Goal: Task Accomplishment & Management: Use online tool/utility

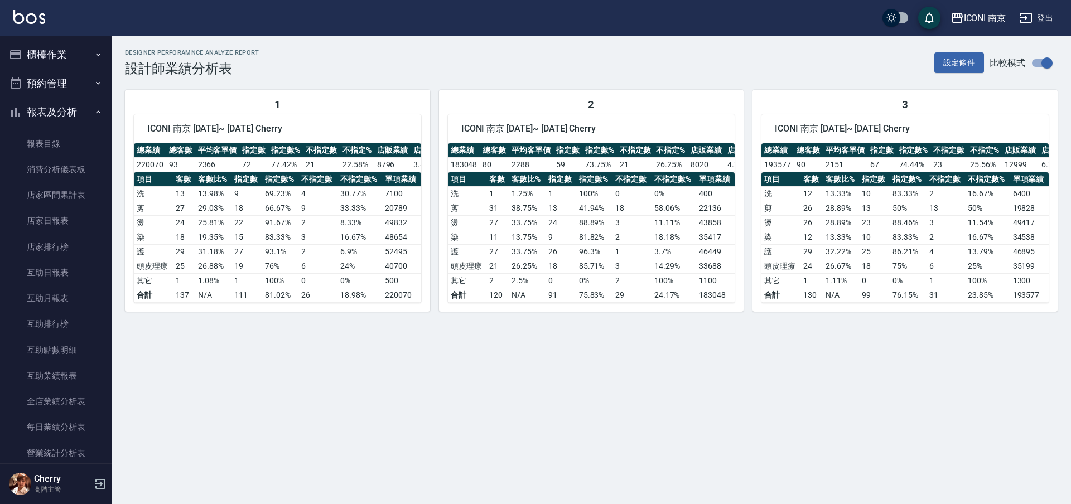
scroll to position [139, 0]
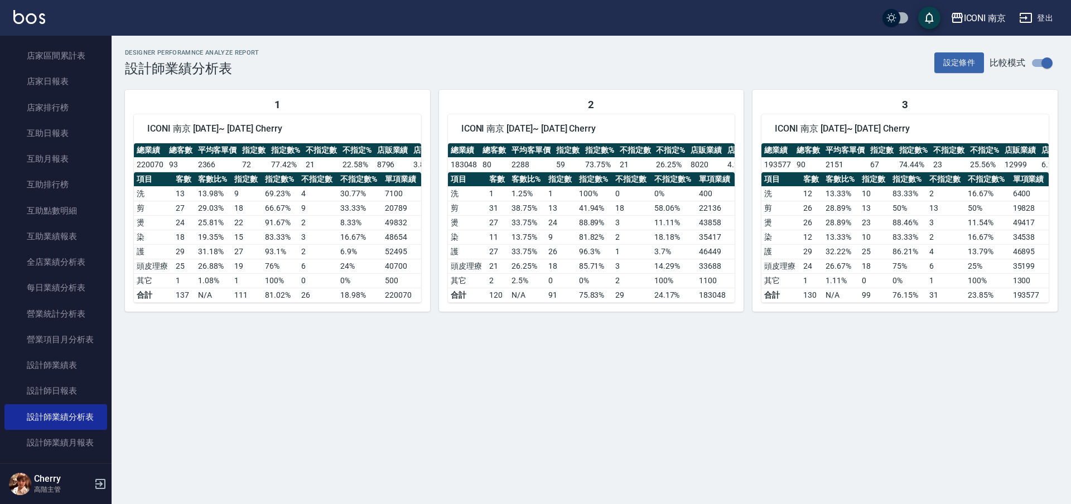
click at [570, 352] on div "ICONI 南京 [DATE] - [DATE] 設計師業績分析表 列印時間： [DATE][PHONE_NUMBER]:26 Designer Perfor…" at bounding box center [535, 252] width 1071 height 504
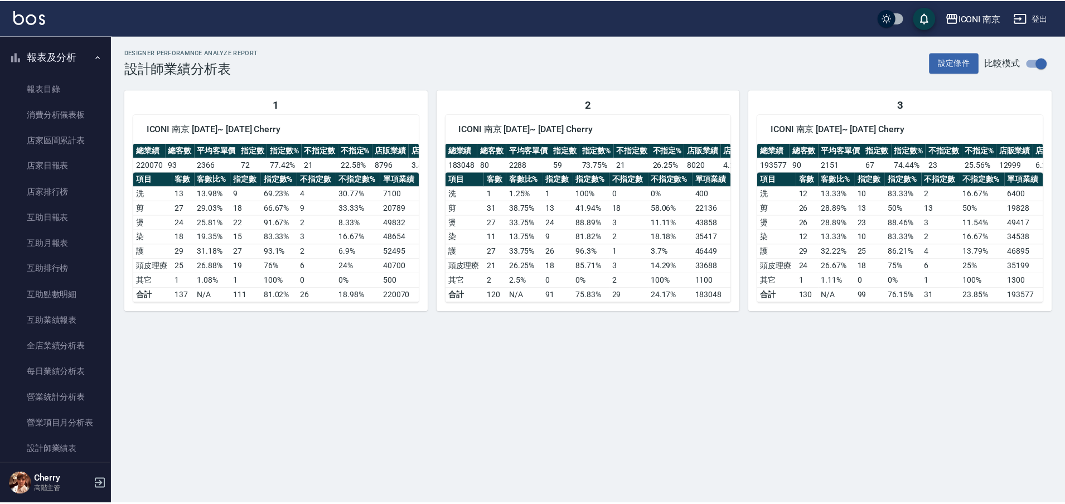
scroll to position [0, 0]
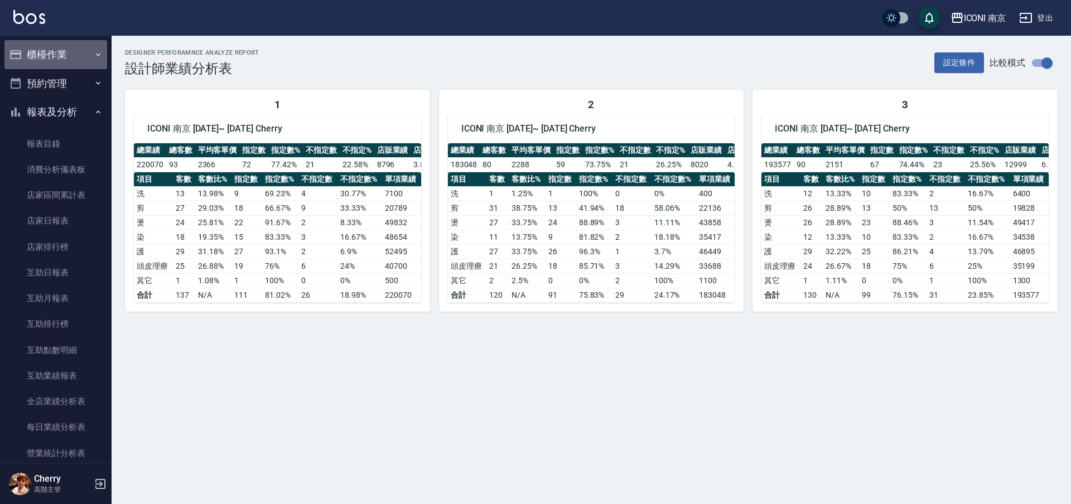
click at [70, 63] on button "櫃檯作業" at bounding box center [55, 54] width 103 height 29
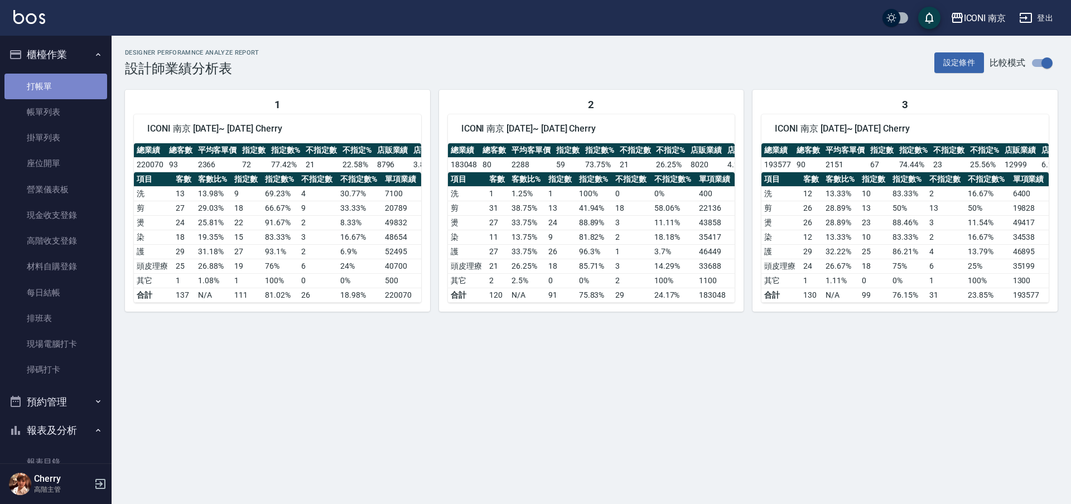
click at [72, 87] on link "打帳單" at bounding box center [55, 87] width 103 height 26
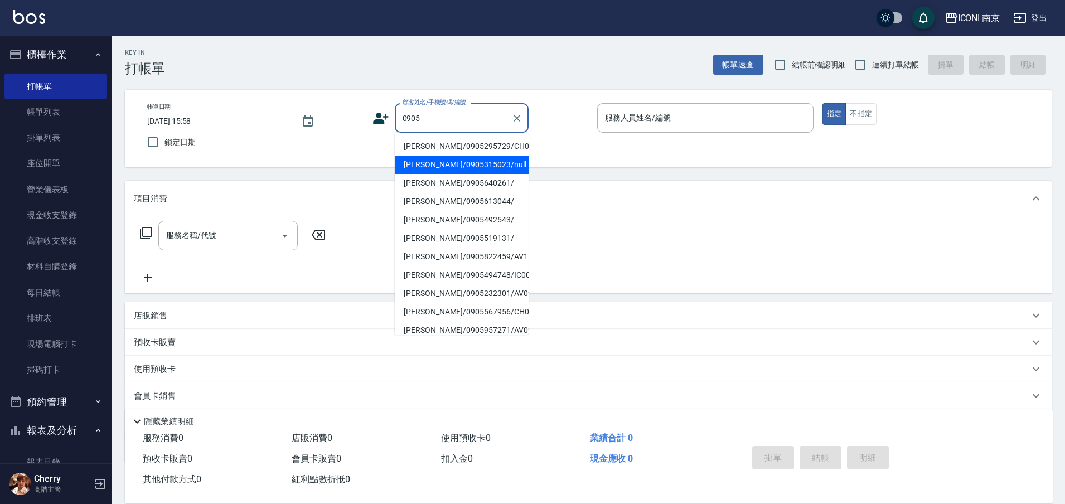
click at [454, 174] on li "[PERSON_NAME]/0905315023/null" at bounding box center [462, 165] width 134 height 18
type input "[PERSON_NAME]/0905315023/null"
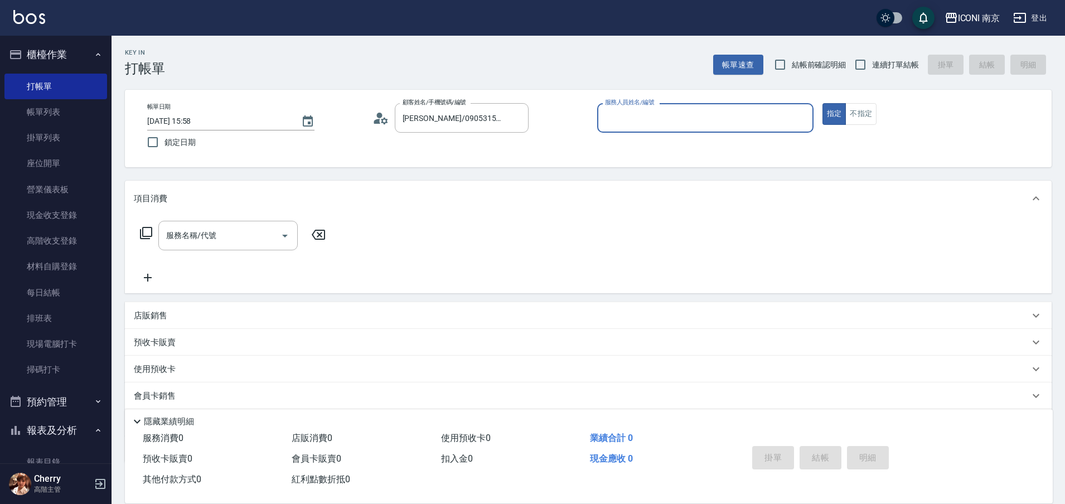
click at [383, 121] on icon at bounding box center [384, 120] width 7 height 7
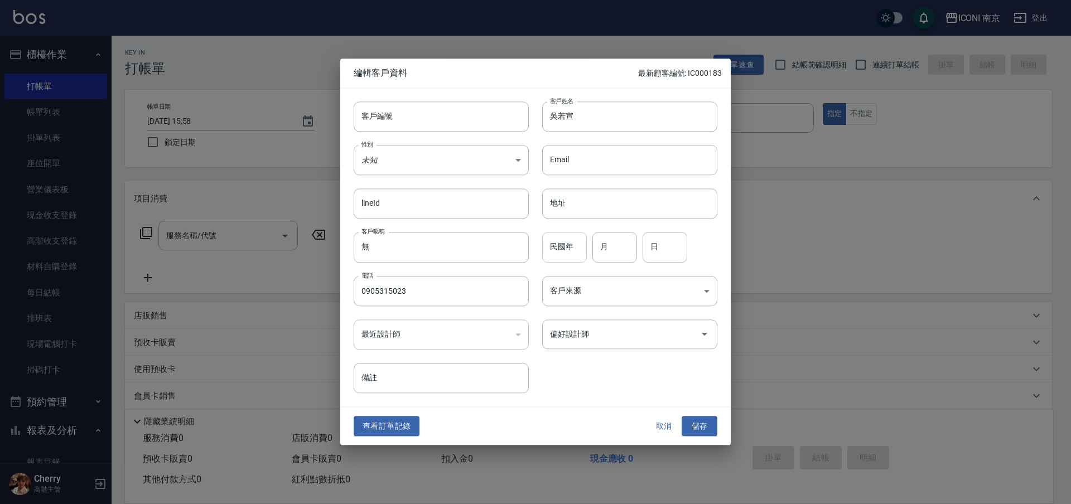
click at [550, 246] on input "民國年" at bounding box center [564, 248] width 45 height 30
type input "79"
type input "03"
type input "09"
click at [610, 283] on body "ICONI 南京 登出 櫃檯作業 打帳單 帳單列表 掛單列表 座位開單 營業儀表板 現金收支登錄 高階收支登錄 材料自購登錄 每日結帳 排班表 現場電腦打卡 …" at bounding box center [535, 285] width 1071 height 570
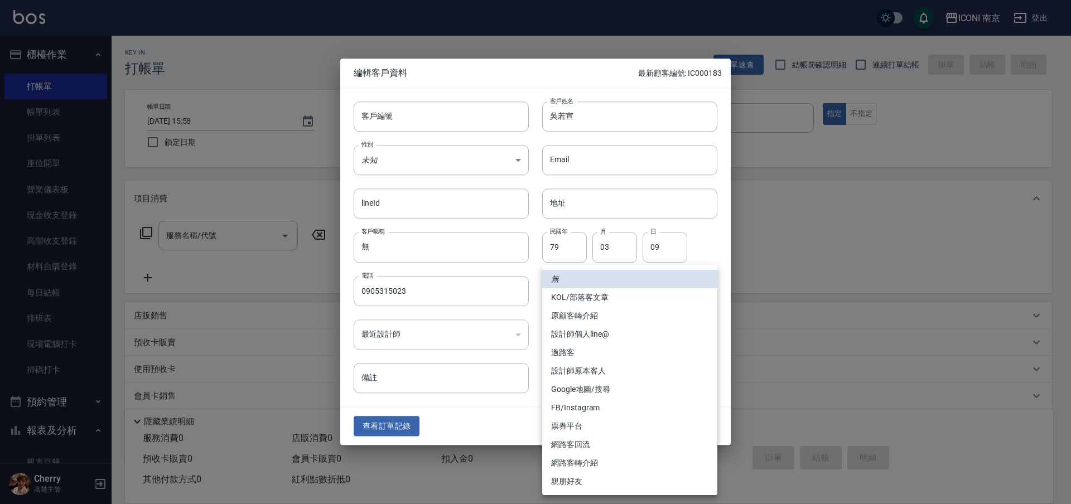
click at [601, 405] on li "FB/Instagram" at bounding box center [629, 408] width 175 height 18
type input "FB/Instagram"
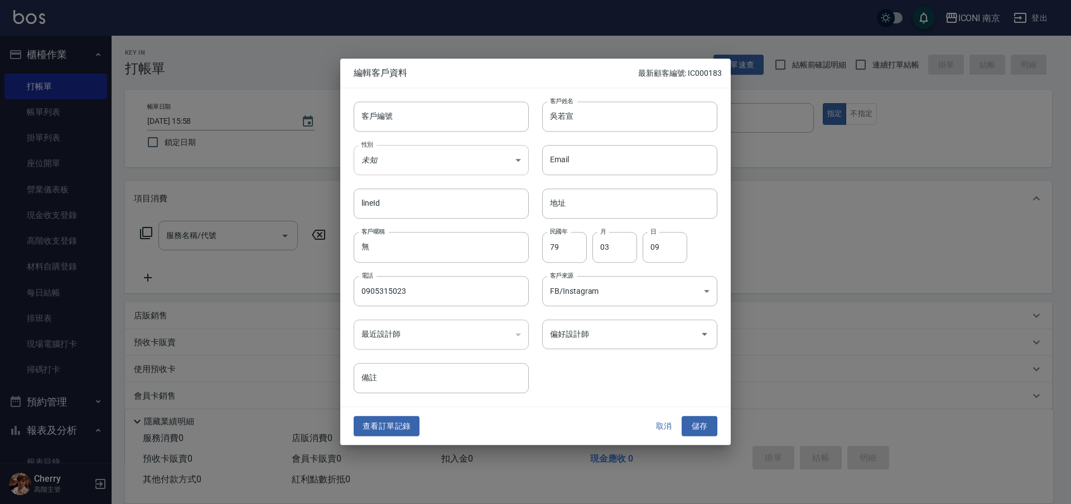
click at [391, 153] on body "ICONI 南京 登出 櫃檯作業 打帳單 帳單列表 掛單列表 座位開單 營業儀表板 現金收支登錄 高階收支登錄 材料自購登錄 每日結帳 排班表 現場電腦打卡 …" at bounding box center [535, 285] width 1071 height 570
drag, startPoint x: 376, startPoint y: 224, endPoint x: 384, endPoint y: 224, distance: 7.8
click at [374, 225] on li "女" at bounding box center [441, 226] width 175 height 18
type input "[DEMOGRAPHIC_DATA]"
click at [697, 424] on button "儲存" at bounding box center [699, 426] width 36 height 21
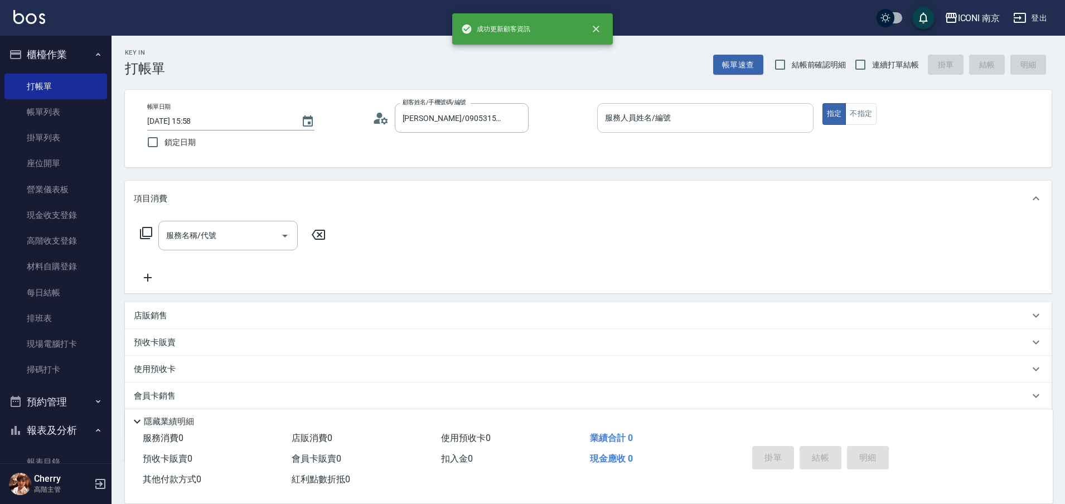
drag, startPoint x: 666, startPoint y: 125, endPoint x: 654, endPoint y: 114, distance: 16.6
click at [666, 125] on input "服務人員姓名/編號" at bounding box center [705, 118] width 206 height 20
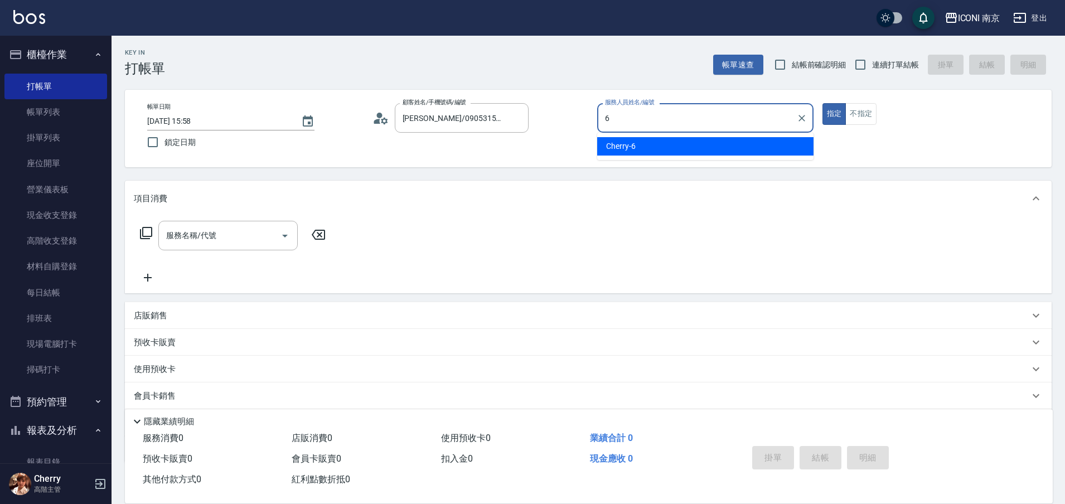
type input "Cherry-6"
type button "true"
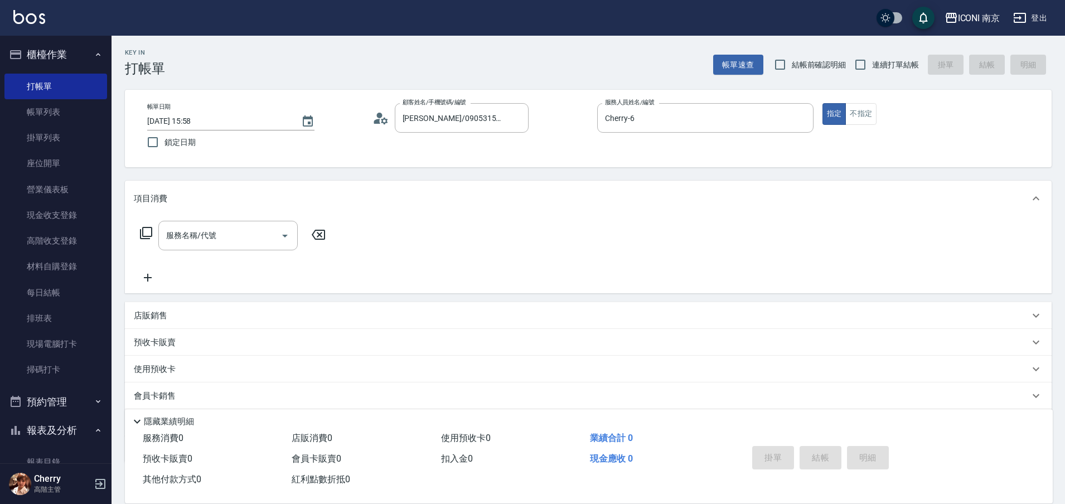
click at [144, 235] on icon at bounding box center [145, 232] width 13 height 13
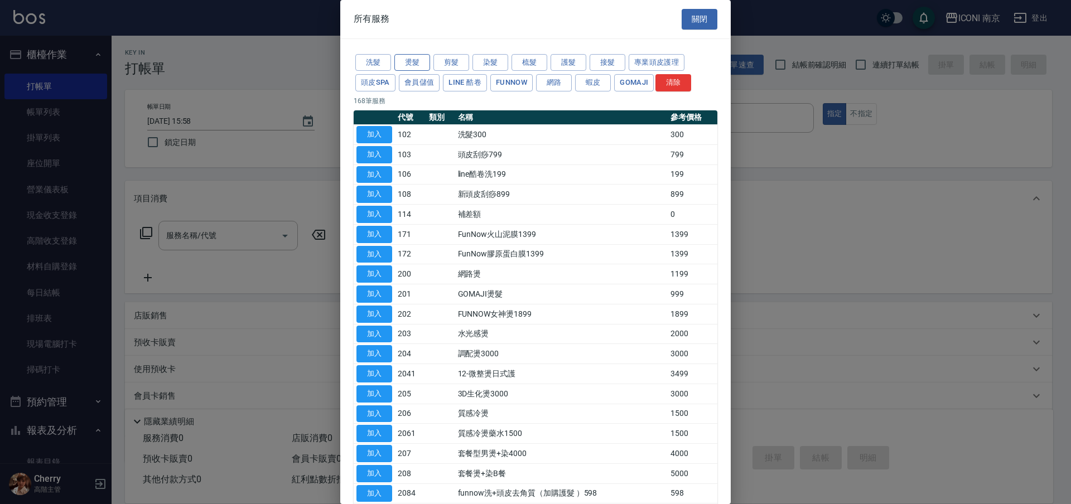
click at [425, 64] on button "燙髮" at bounding box center [412, 62] width 36 height 17
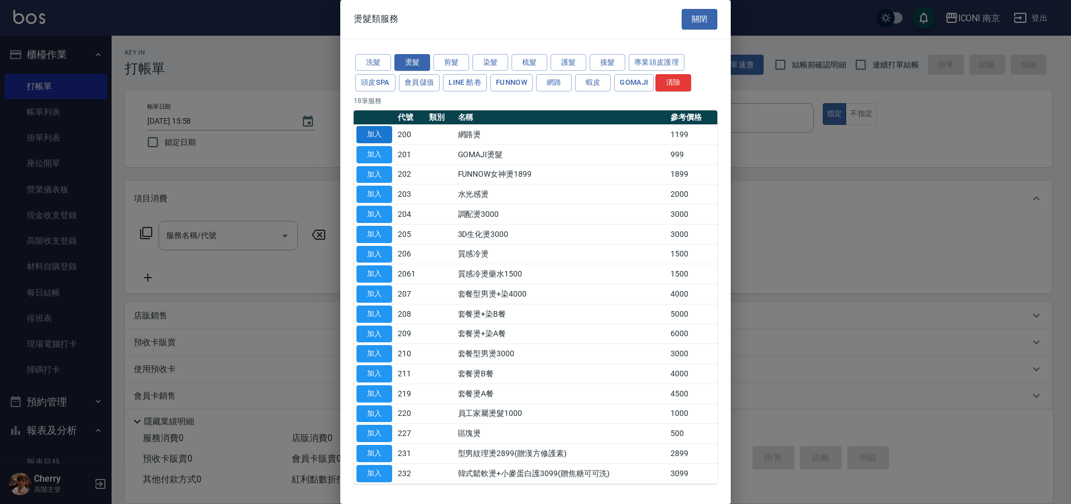
click at [379, 135] on button "加入" at bounding box center [374, 134] width 36 height 17
type input "網路燙(200)"
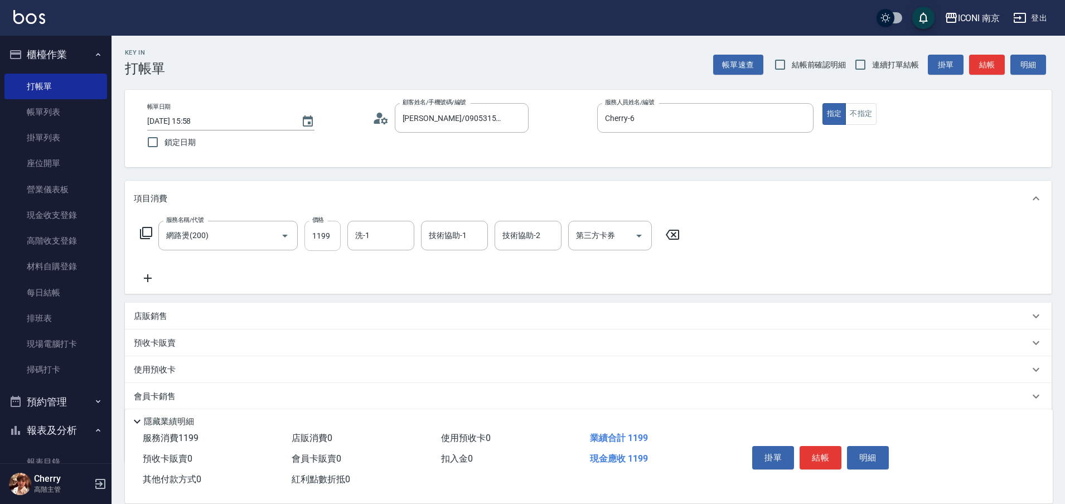
click at [314, 248] on input "1199" at bounding box center [322, 236] width 36 height 30
type input "2299"
click at [141, 234] on icon at bounding box center [146, 233] width 12 height 12
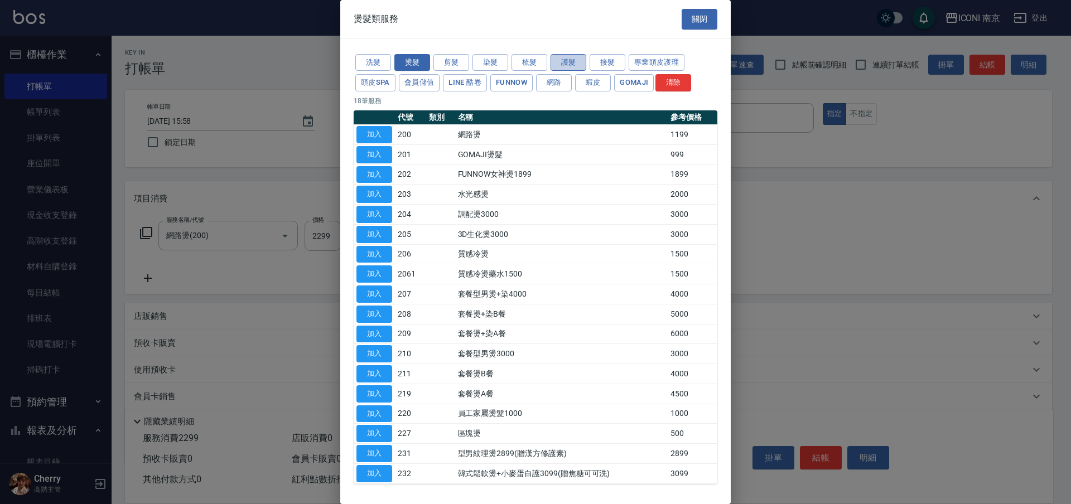
click at [562, 67] on button "護髮" at bounding box center [568, 62] width 36 height 17
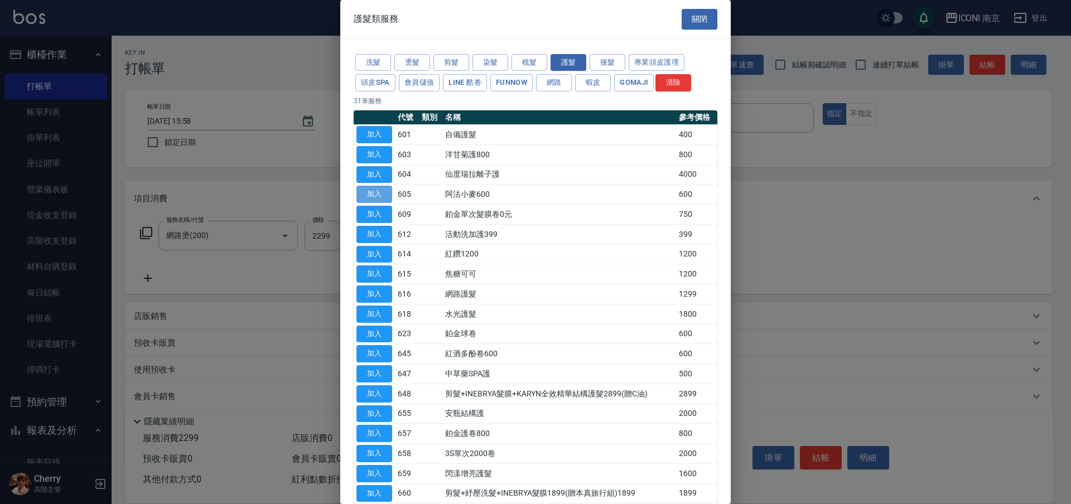
click at [389, 195] on button "加入" at bounding box center [374, 194] width 36 height 17
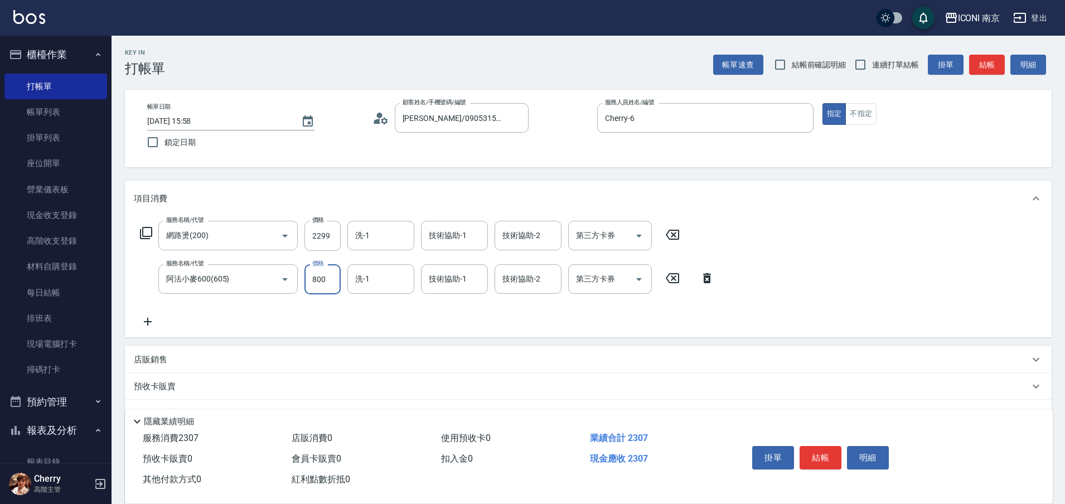
type input "800"
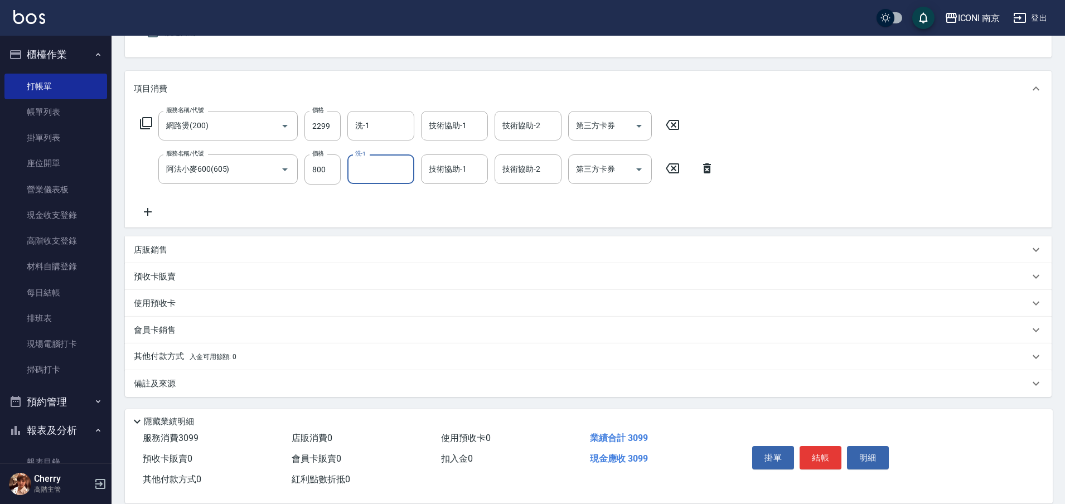
click at [183, 385] on div "備註及來源" at bounding box center [582, 384] width 896 height 12
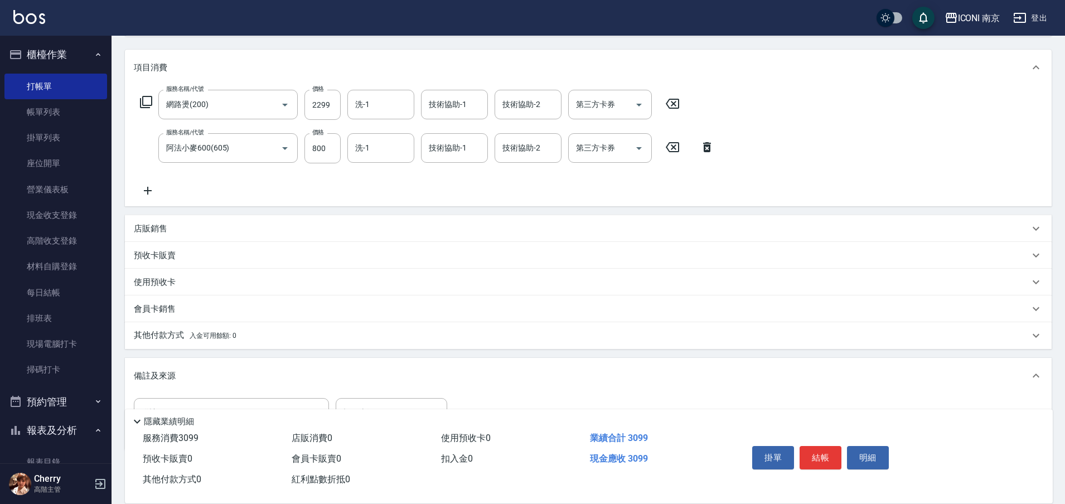
scroll to position [153, 0]
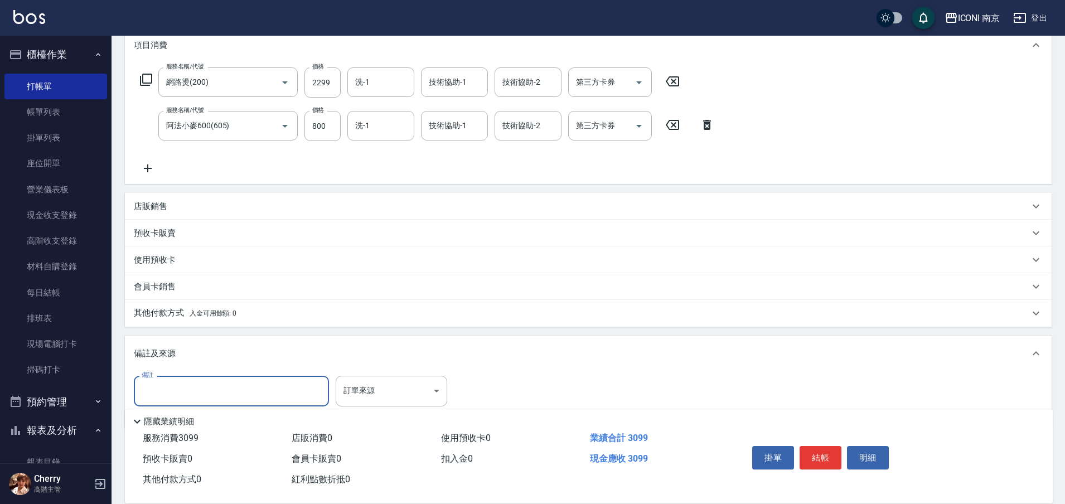
click at [194, 392] on input "備註" at bounding box center [231, 391] width 195 height 30
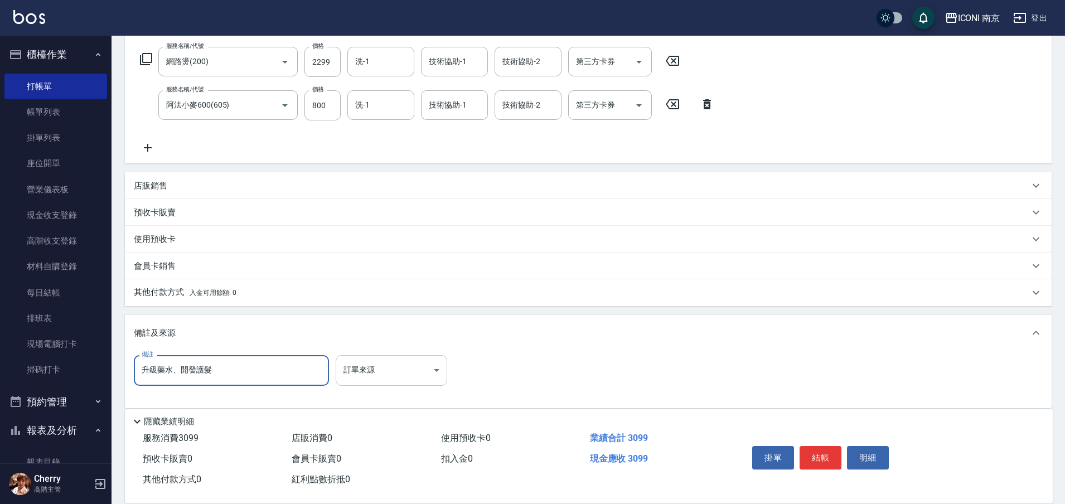
scroll to position [185, 0]
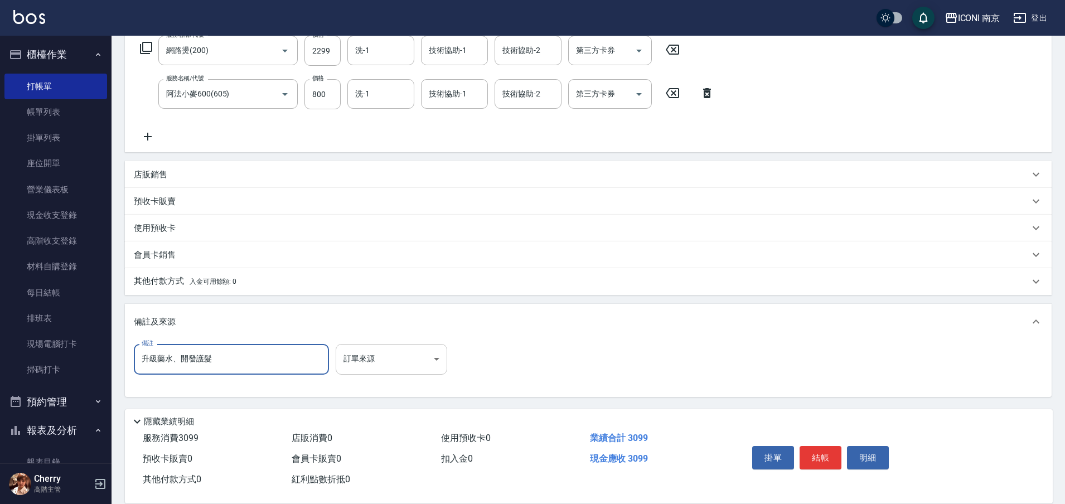
type input "升級藥水、開發護髮"
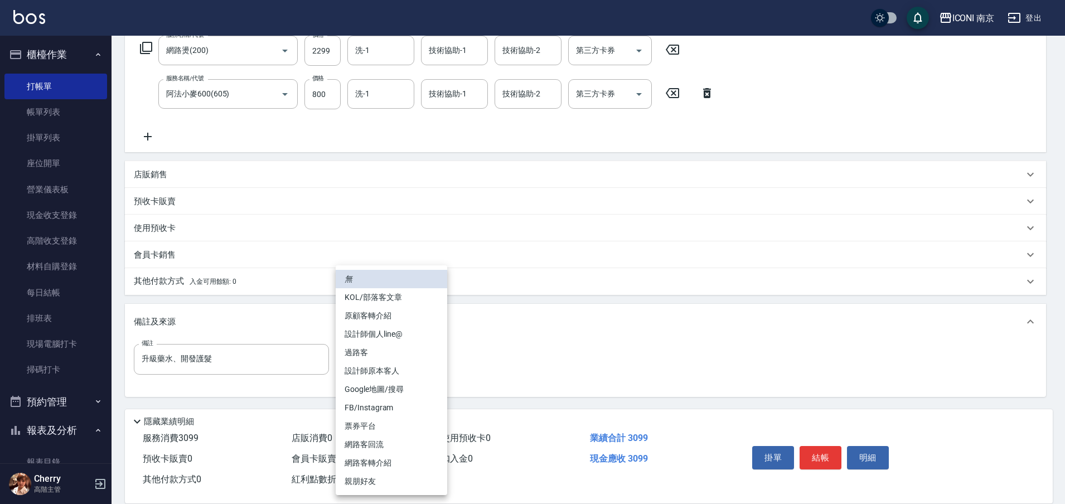
click at [378, 360] on body "ICONI 南京 登出 櫃檯作業 打帳單 帳單列表 掛單列表 座位開單 營業儀表板 現金收支登錄 高階收支登錄 材料自購登錄 每日結帳 排班表 現場電腦打卡 …" at bounding box center [532, 159] width 1065 height 689
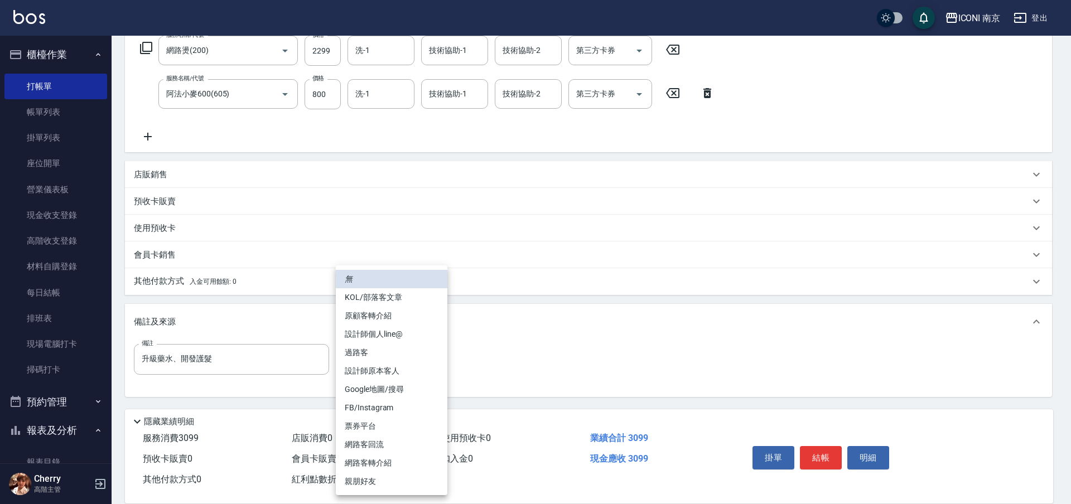
click at [374, 408] on li "FB/Instagram" at bounding box center [392, 408] width 112 height 18
type input "FB/Instagram"
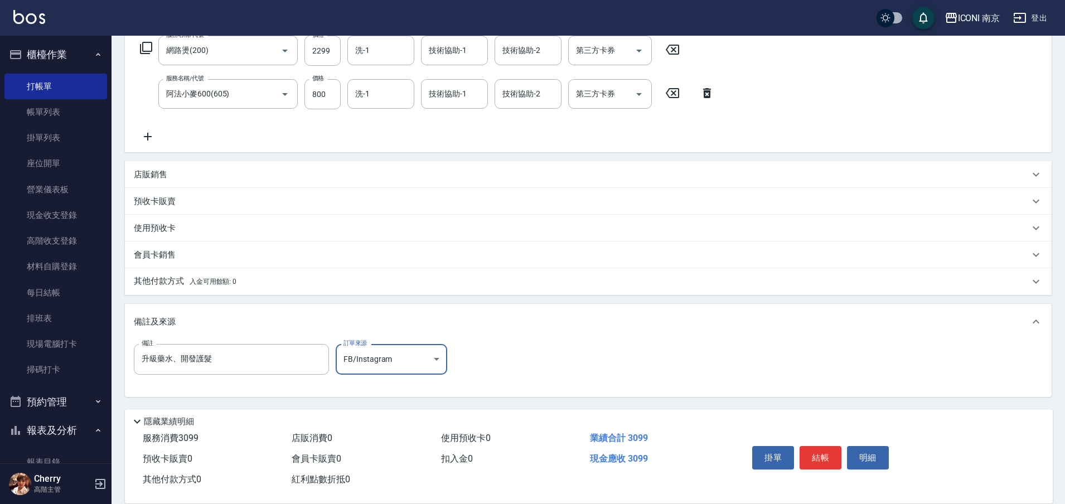
drag, startPoint x: 172, startPoint y: 276, endPoint x: 178, endPoint y: 278, distance: 6.9
click at [172, 275] on p "其他付款方式 入金可用餘額: 0" at bounding box center [185, 281] width 103 height 12
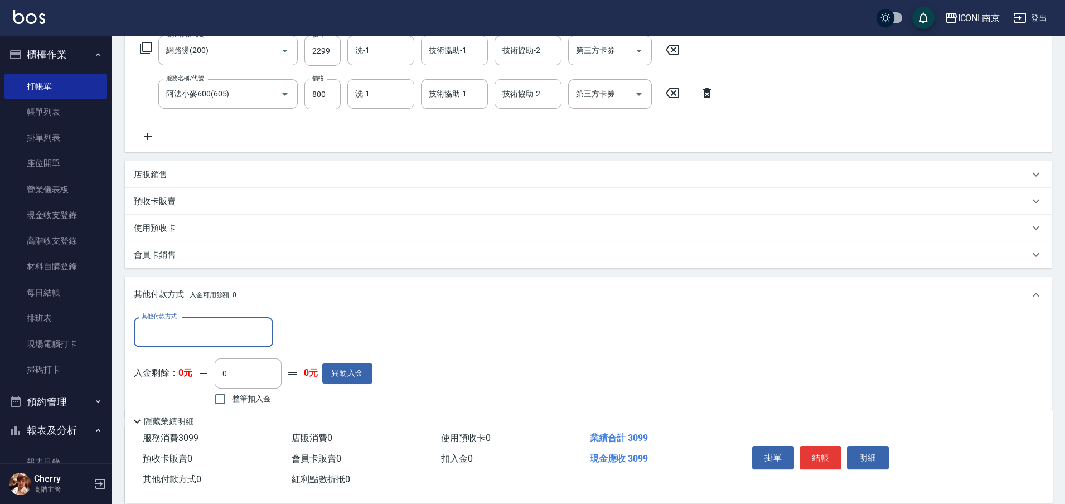
scroll to position [307, 0]
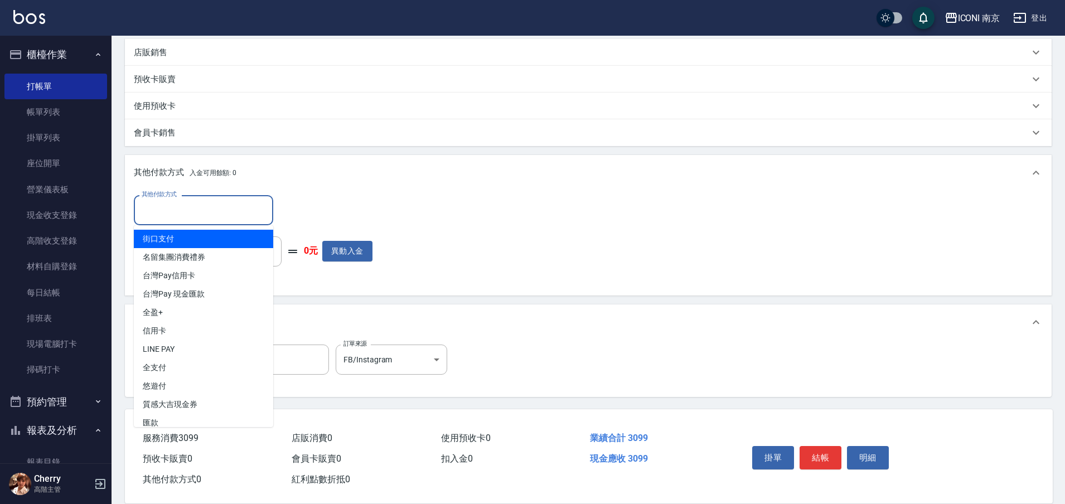
click at [200, 211] on input "其他付款方式" at bounding box center [203, 210] width 129 height 20
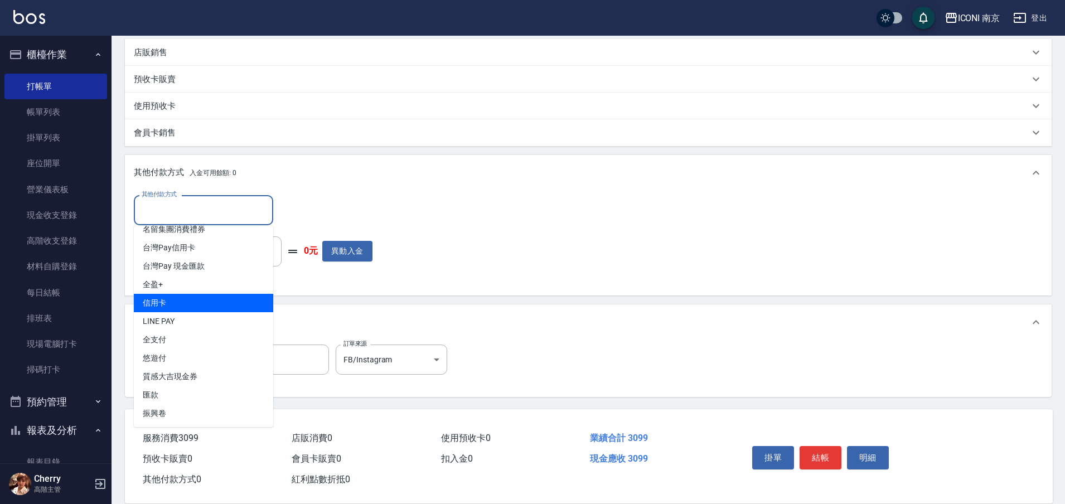
click at [183, 301] on span "信用卡" at bounding box center [203, 303] width 139 height 18
type input "信用卡"
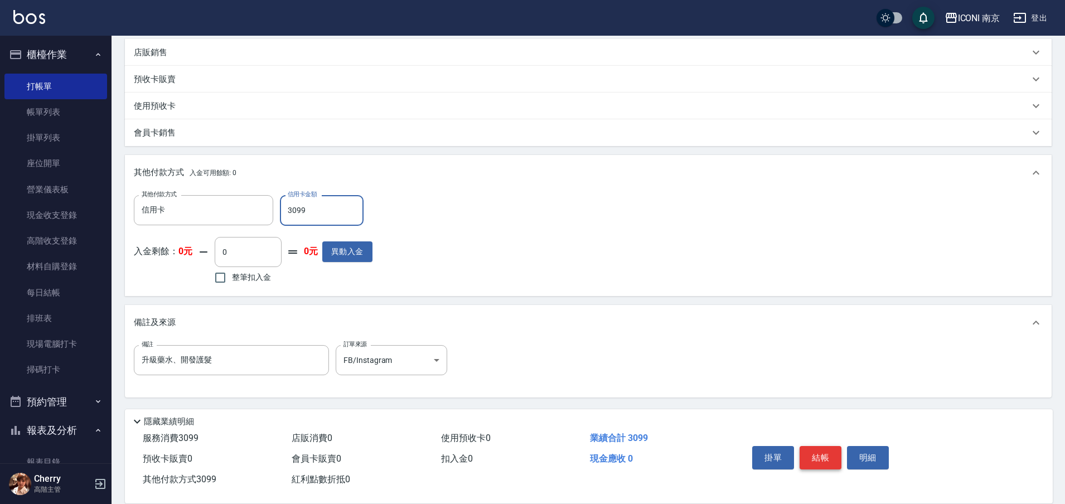
type input "3099"
click at [828, 458] on button "結帳" at bounding box center [821, 457] width 42 height 23
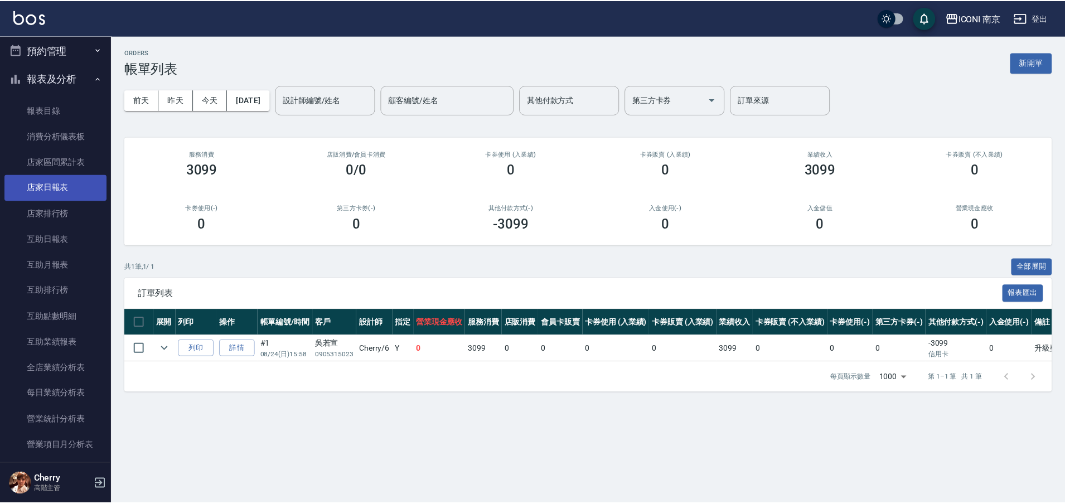
scroll to position [488, 0]
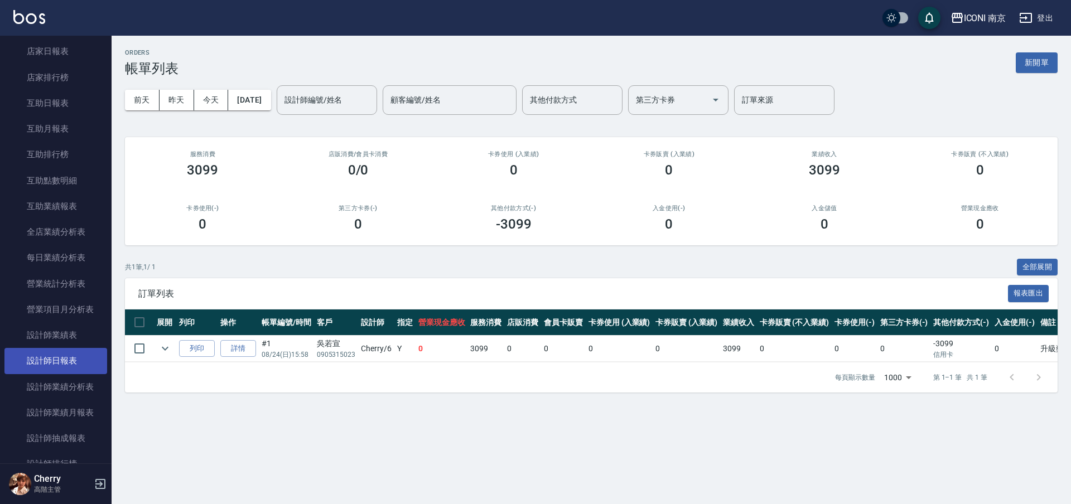
click at [59, 361] on link "設計師日報表" at bounding box center [55, 361] width 103 height 26
